Goal: Task Accomplishment & Management: Use online tool/utility

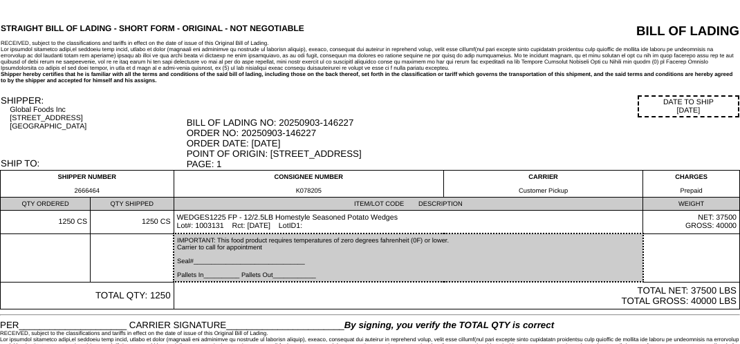
scroll to position [35, 0]
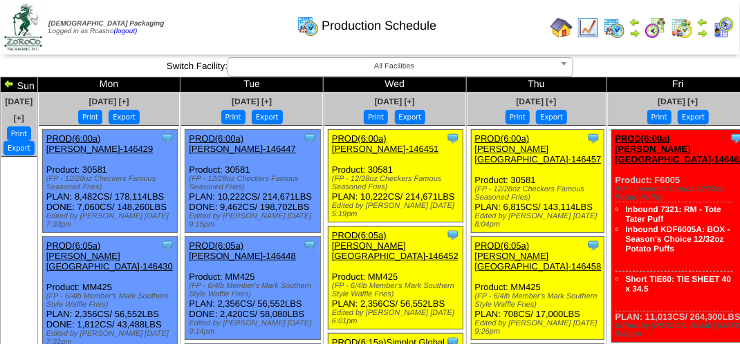
click at [700, 28] on img at bounding box center [702, 33] width 11 height 11
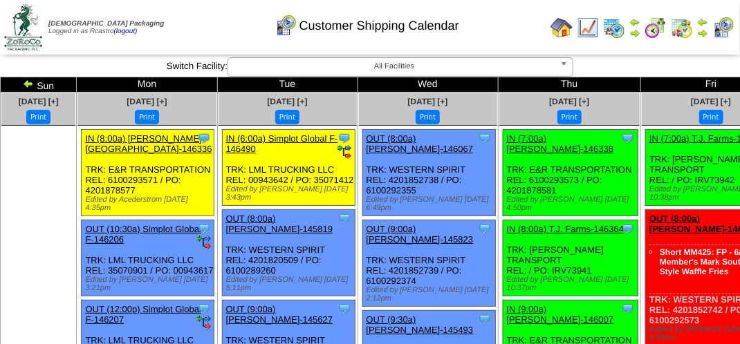
click at [557, 120] on button "Print" at bounding box center [569, 117] width 24 height 15
